Goal: Purchase product/service

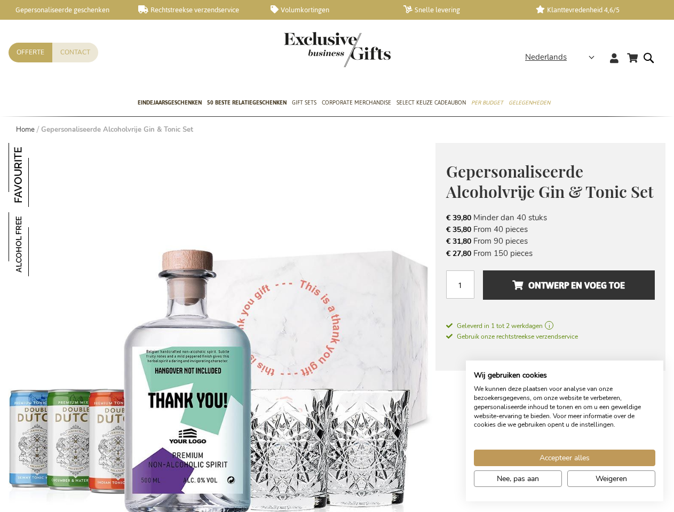
click at [563, 57] on span "Nederlands" at bounding box center [546, 57] width 42 height 12
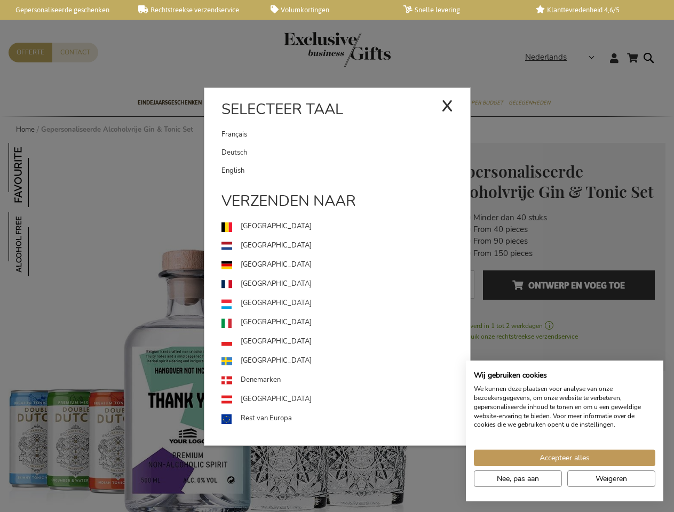
click at [222, 327] on use at bounding box center [226, 324] width 10 height 10
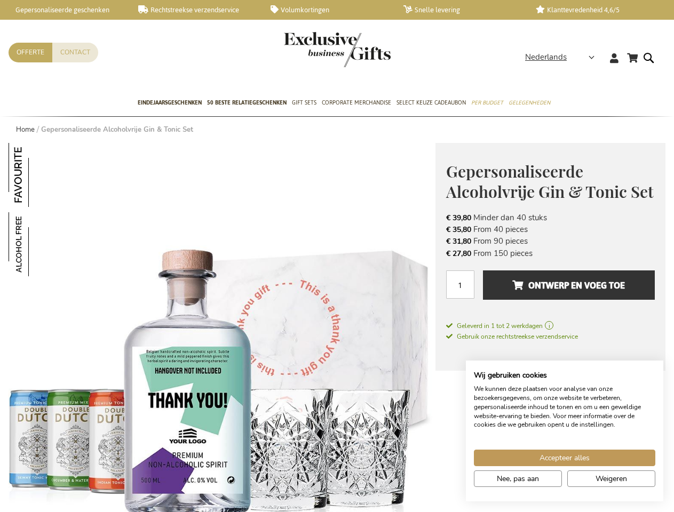
click at [41, 175] on img at bounding box center [41, 175] width 64 height 64
click at [41, 244] on img at bounding box center [41, 244] width 64 height 64
click at [550, 290] on span "Ontwerp en voeg toe" at bounding box center [568, 285] width 113 height 17
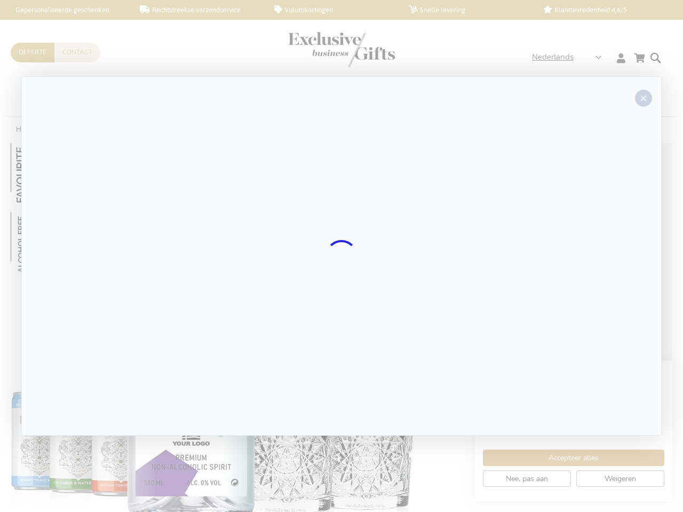
click at [569, 285] on div at bounding box center [341, 255] width 640 height 359
